Goal: Use online tool/utility

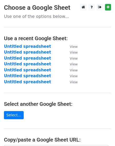
scroll to position [99, 0]
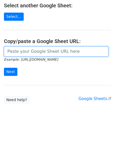
click at [34, 55] on input "url" at bounding box center [56, 52] width 104 height 10
paste input "[URL][DOMAIN_NAME]"
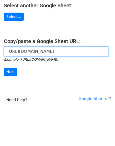
scroll to position [0, 116]
type input "[URL][DOMAIN_NAME]"
click at [4, 68] on input "Next" at bounding box center [10, 72] width 13 height 8
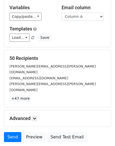
scroll to position [58, 0]
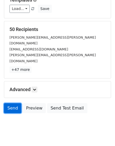
click at [9, 103] on link "Send" at bounding box center [12, 108] width 17 height 10
